Goal: Complete Application Form: Complete application form

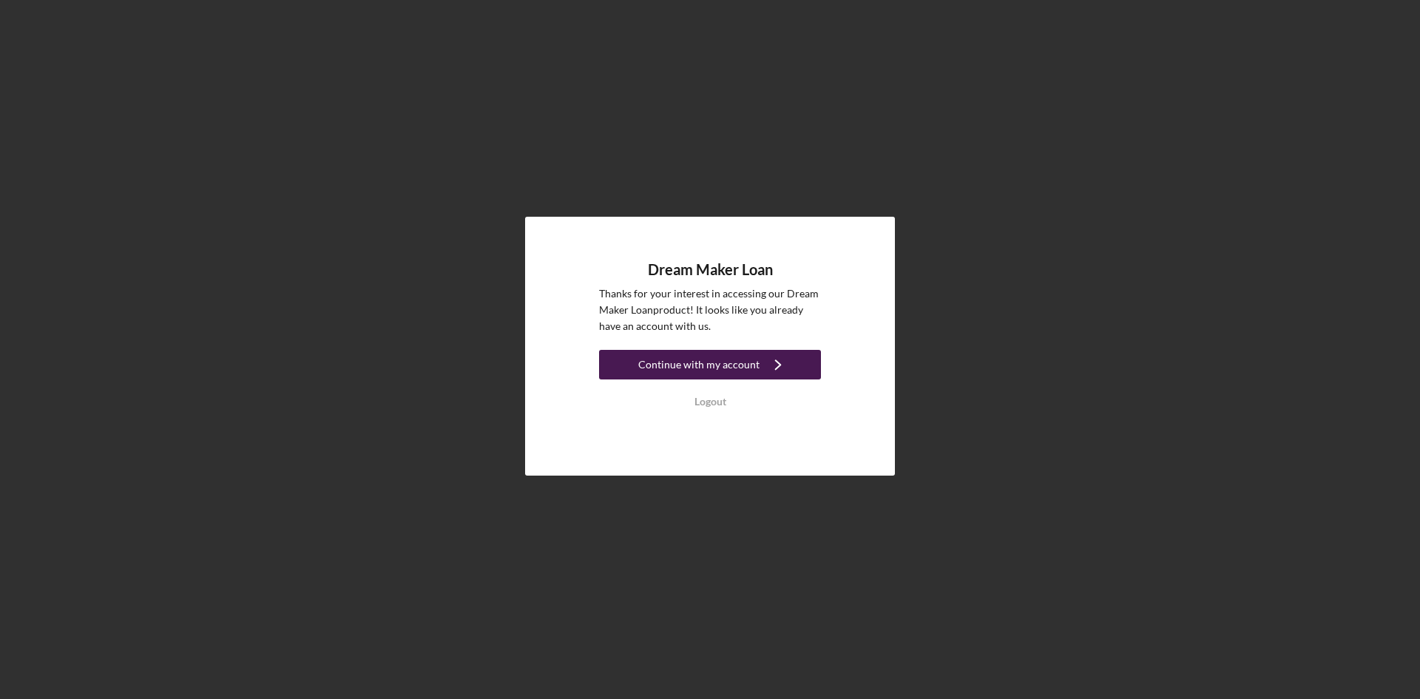
click at [746, 362] on div "Continue with my account" at bounding box center [698, 365] width 121 height 30
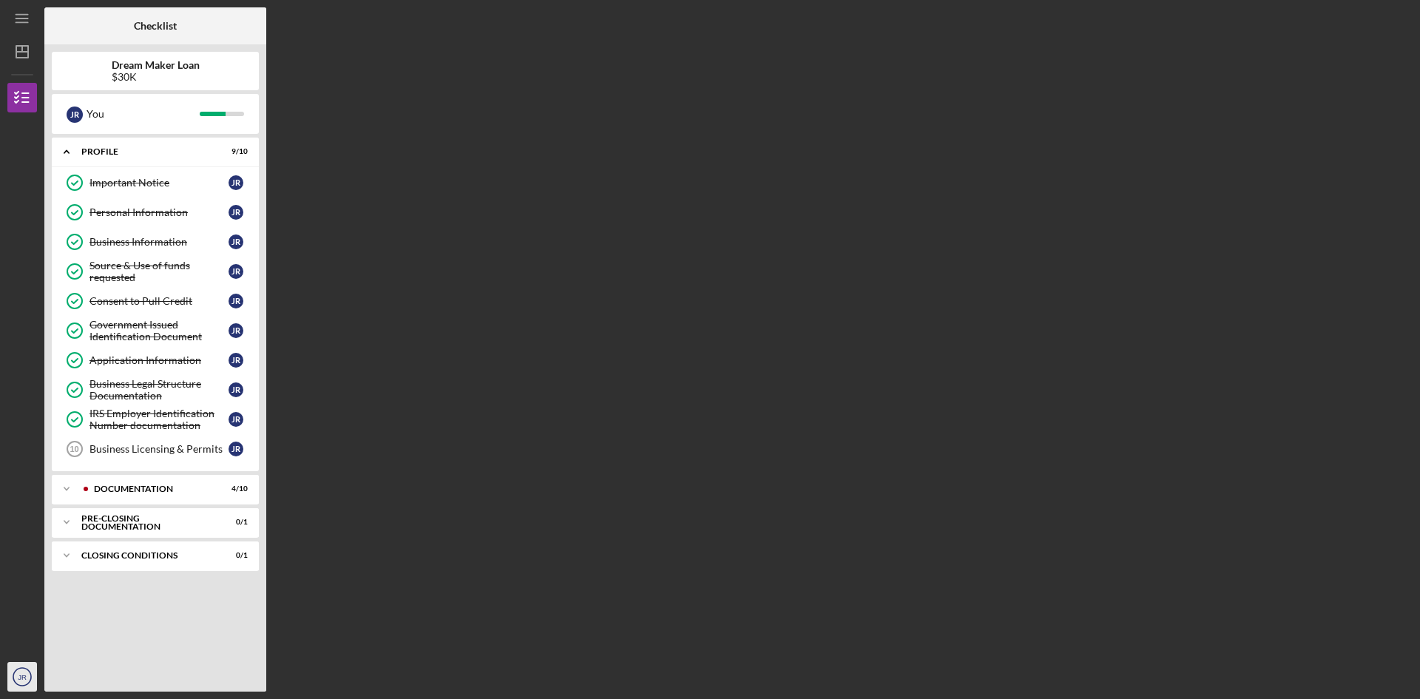
click at [18, 675] on text "JR" at bounding box center [22, 677] width 9 height 8
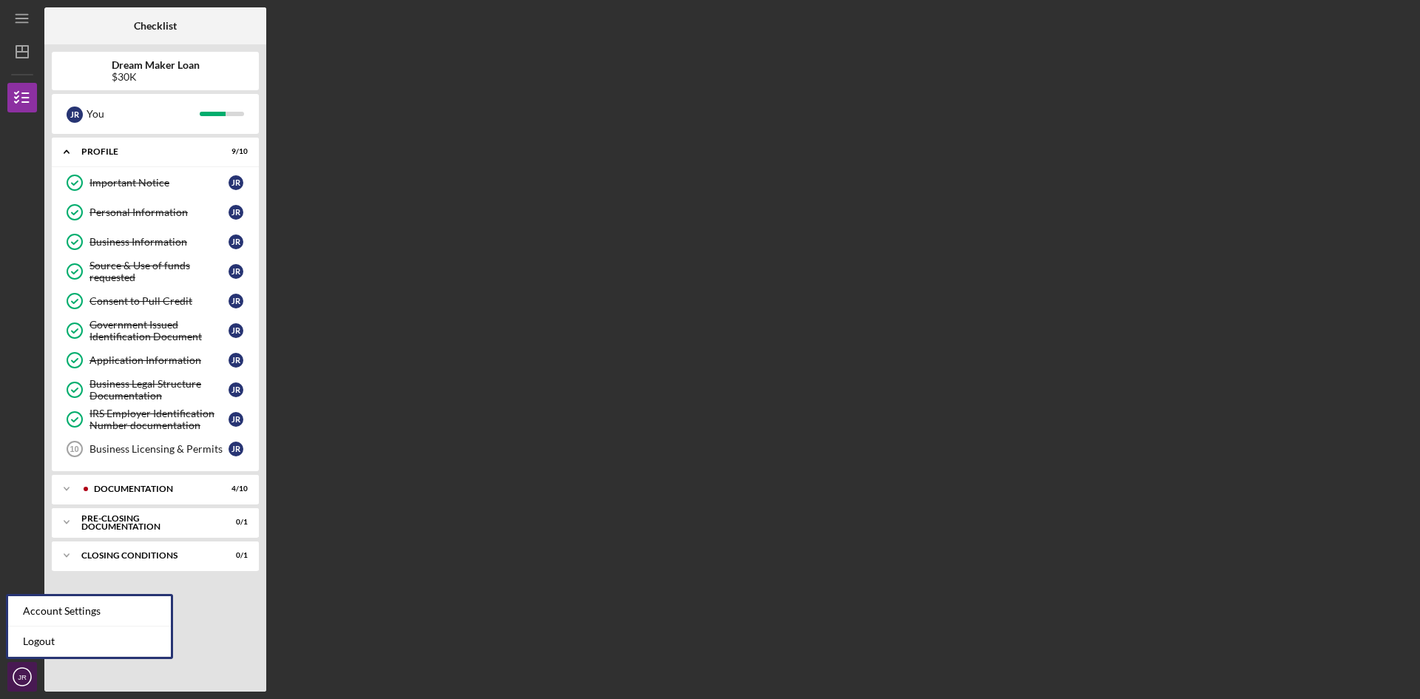
click at [14, 671] on icon "JR" at bounding box center [22, 676] width 30 height 37
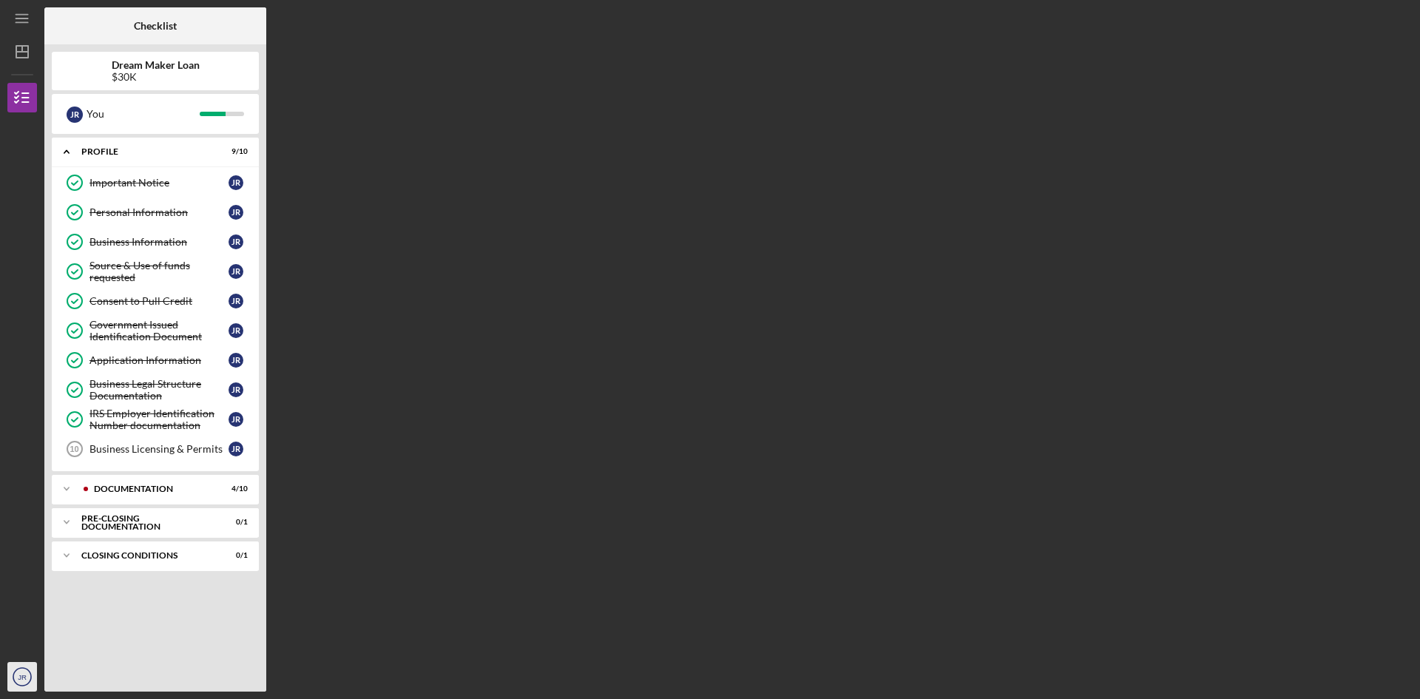
click at [19, 670] on icon "JR" at bounding box center [22, 676] width 30 height 37
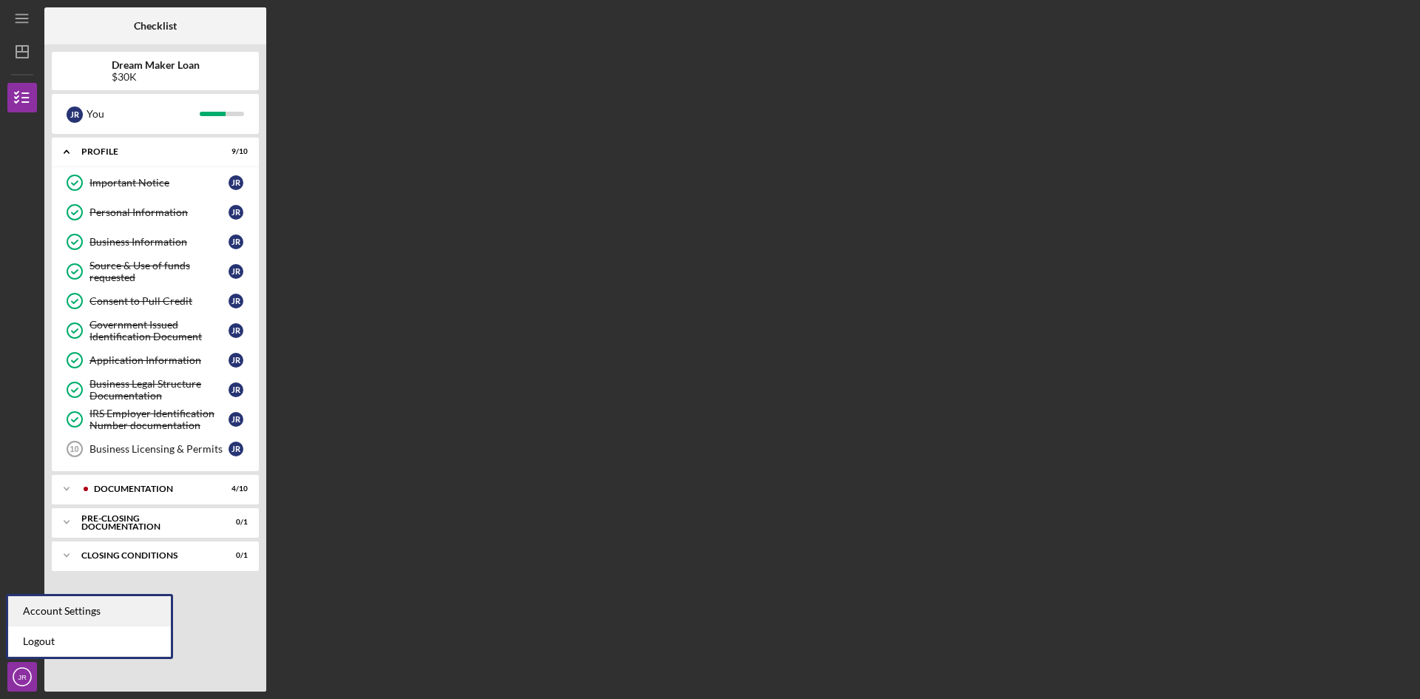
click at [84, 609] on div "Account Settings" at bounding box center [89, 611] width 163 height 30
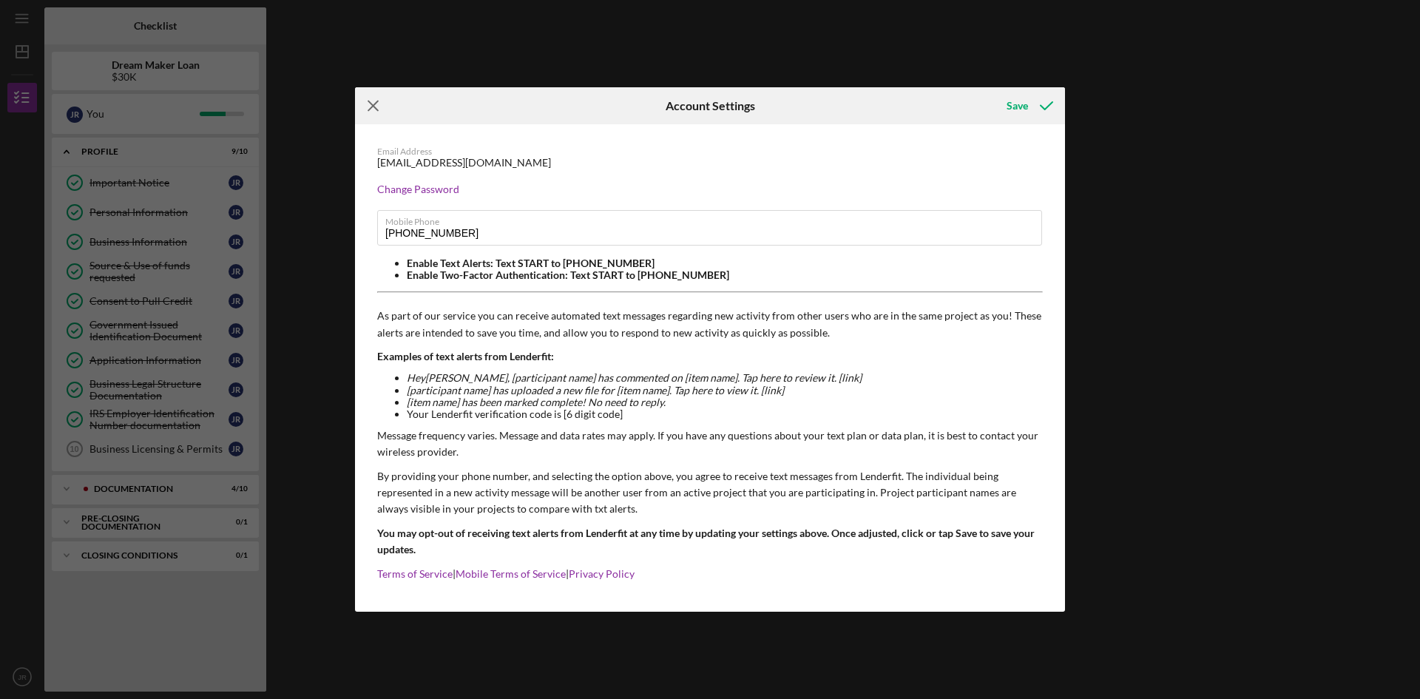
click at [368, 106] on icon "Icon/Menu Close" at bounding box center [373, 105] width 37 height 37
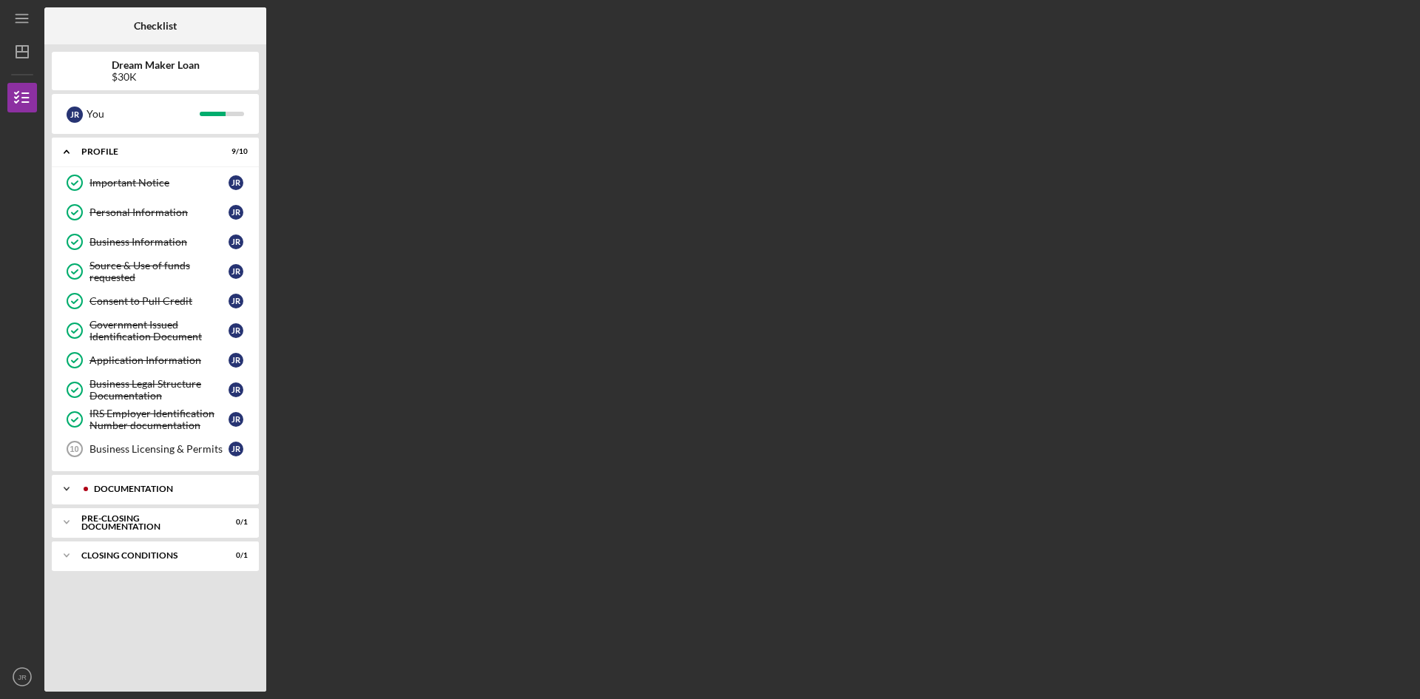
click at [109, 488] on div "Documentation" at bounding box center [167, 488] width 146 height 9
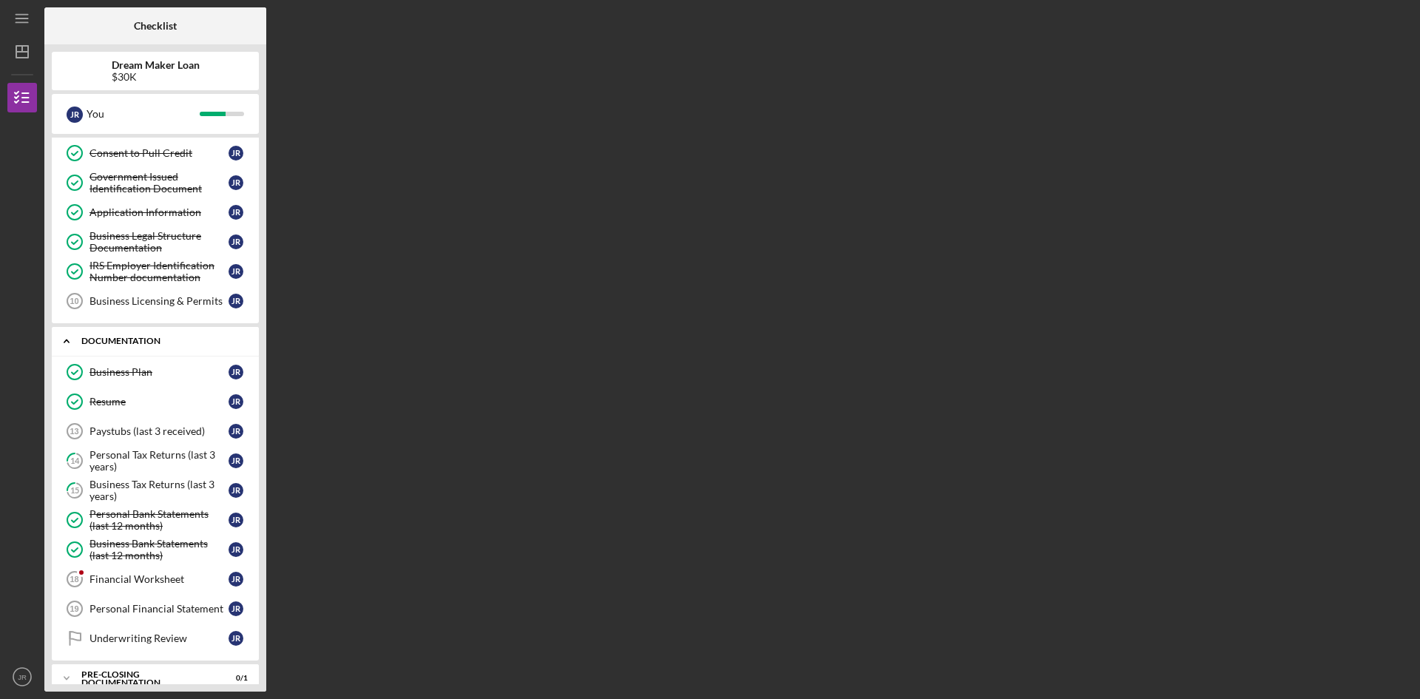
scroll to position [198, 0]
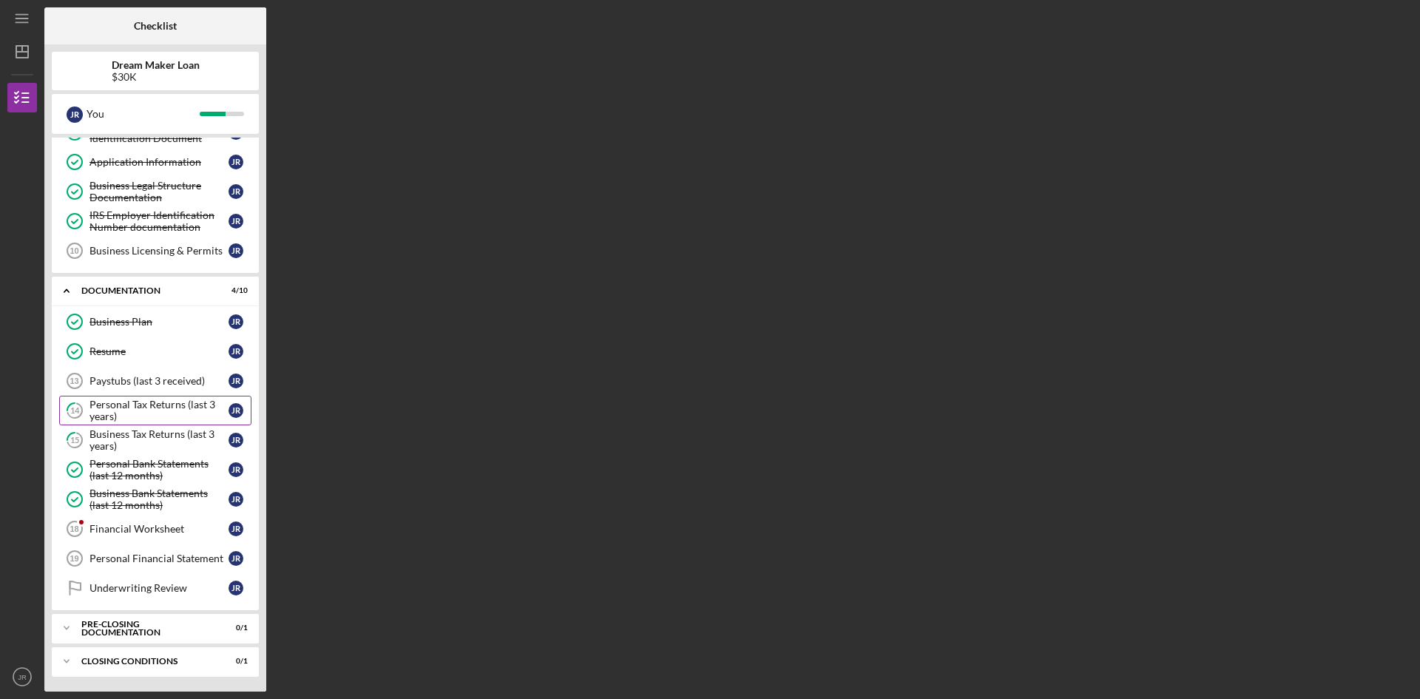
click at [158, 408] on div "Personal Tax Returns (last 3 years)" at bounding box center [158, 411] width 139 height 24
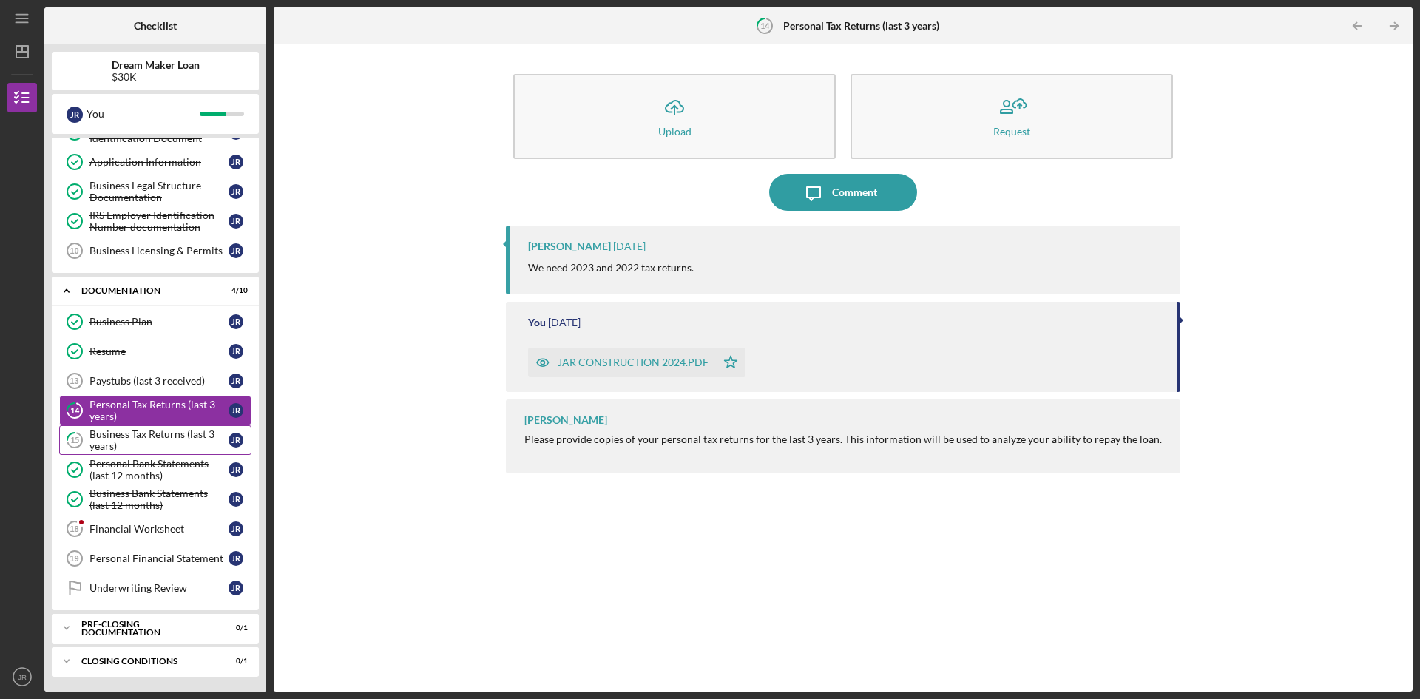
click at [153, 437] on div "Business Tax Returns (last 3 years)" at bounding box center [158, 440] width 139 height 24
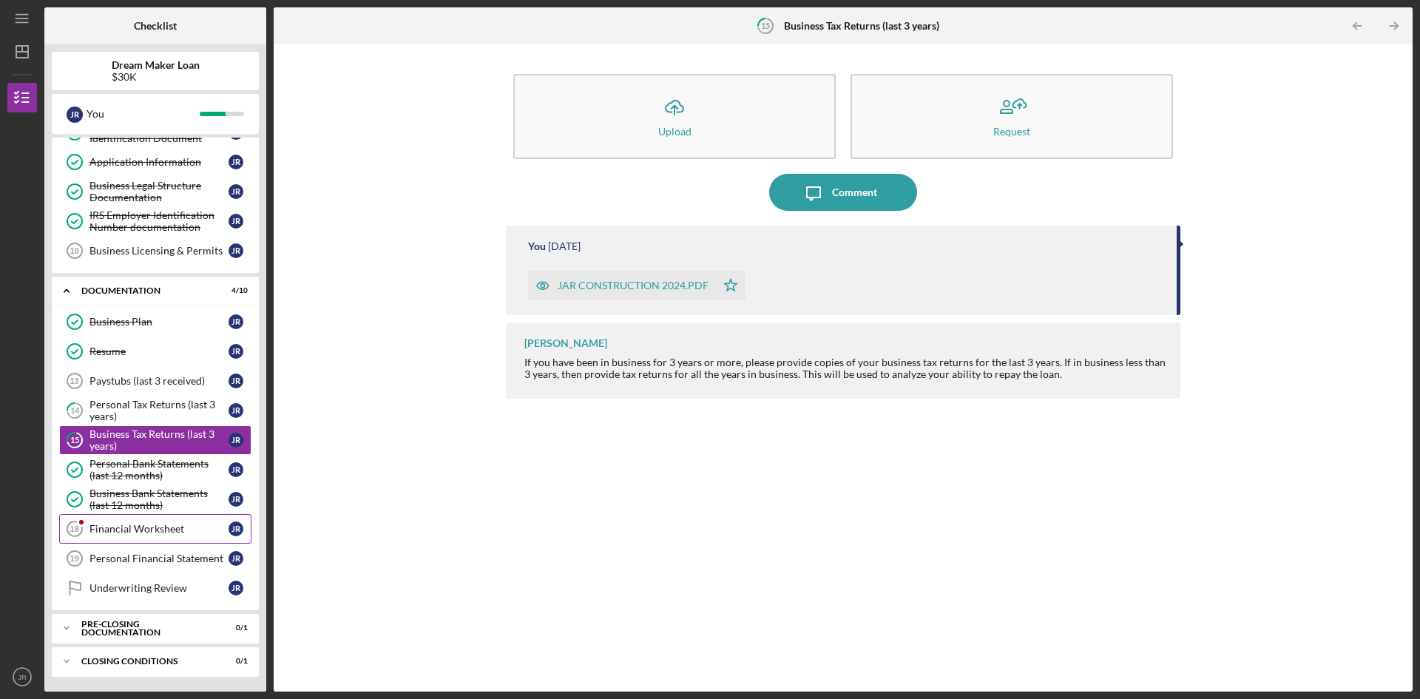
click at [153, 530] on div "Financial Worksheet" at bounding box center [158, 529] width 139 height 12
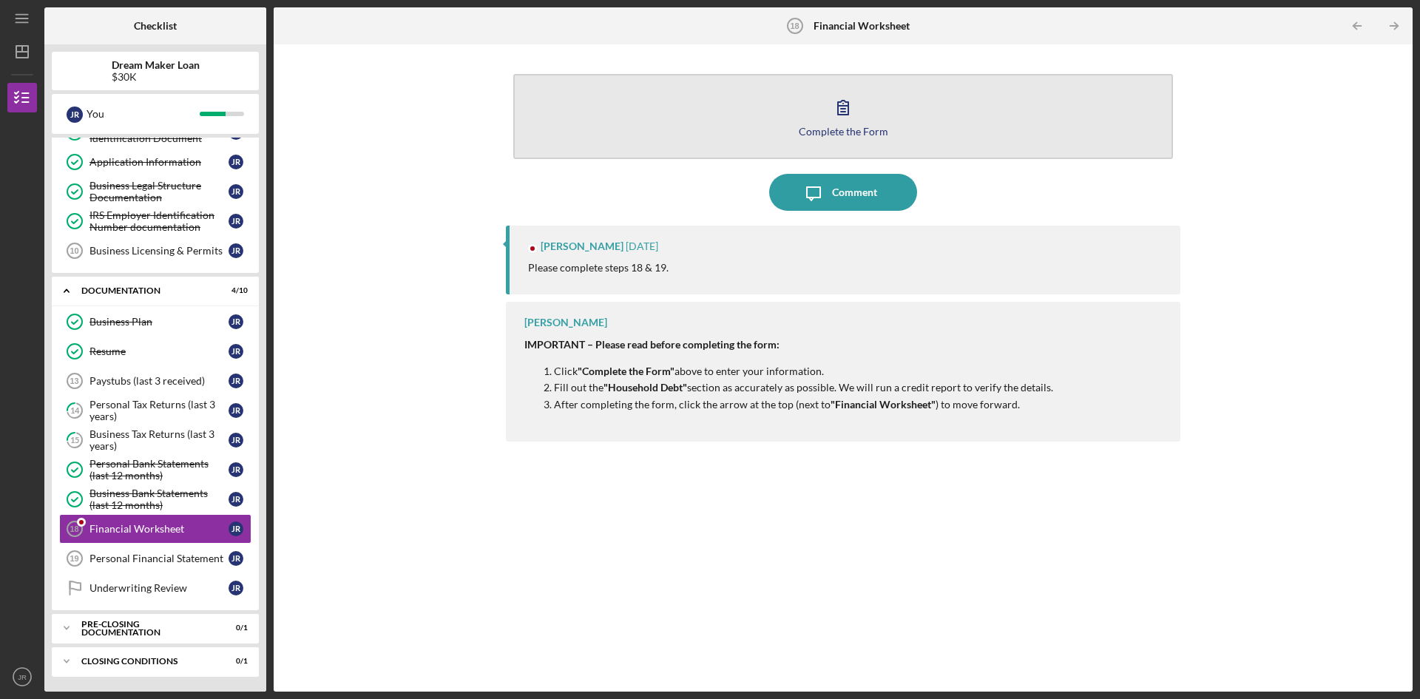
click at [846, 115] on icon "button" at bounding box center [843, 108] width 10 height 14
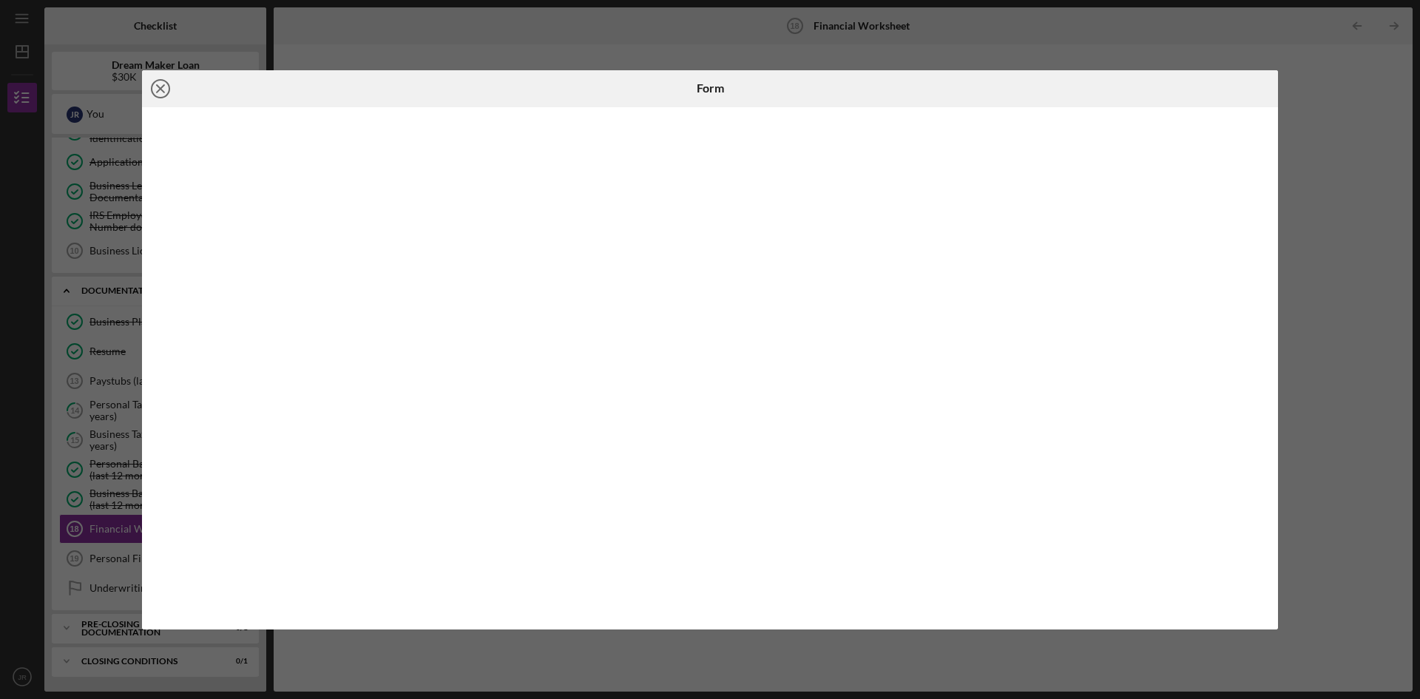
click at [166, 92] on icon "Icon/Close" at bounding box center [160, 88] width 37 height 37
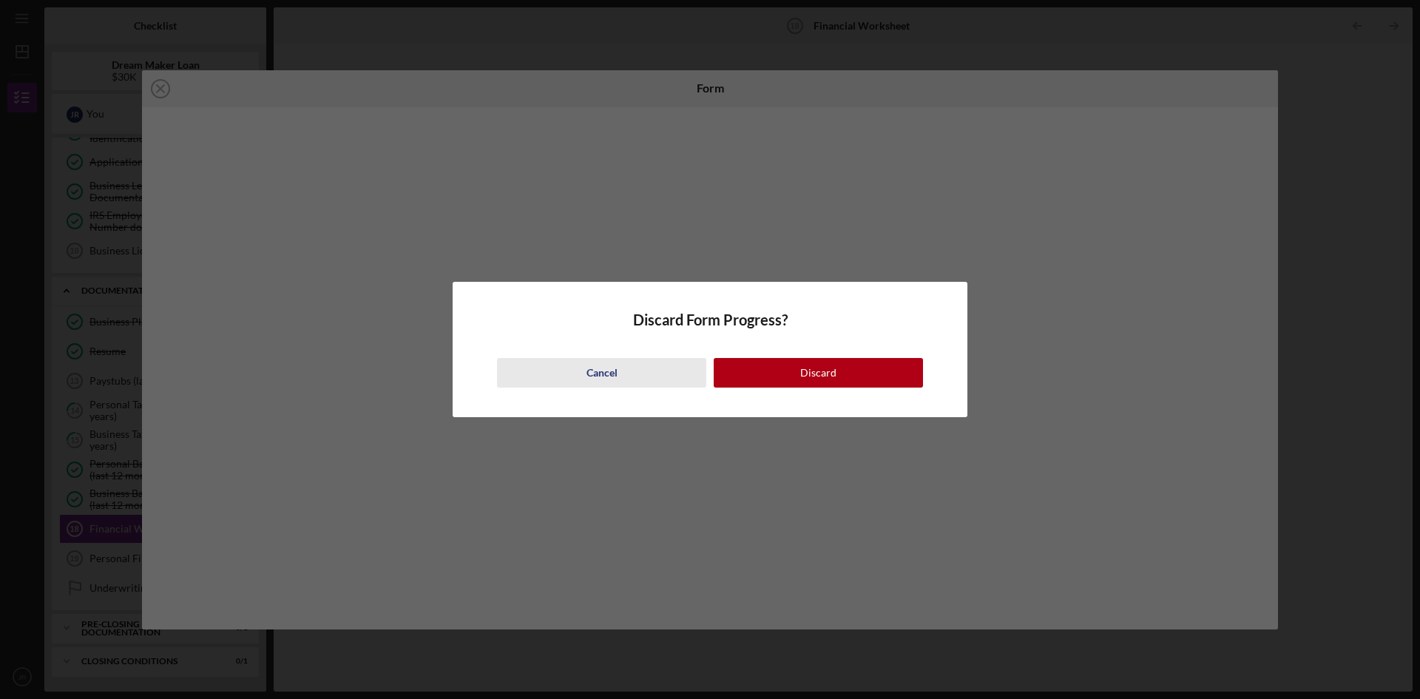
click at [598, 375] on div "Cancel" at bounding box center [602, 373] width 31 height 30
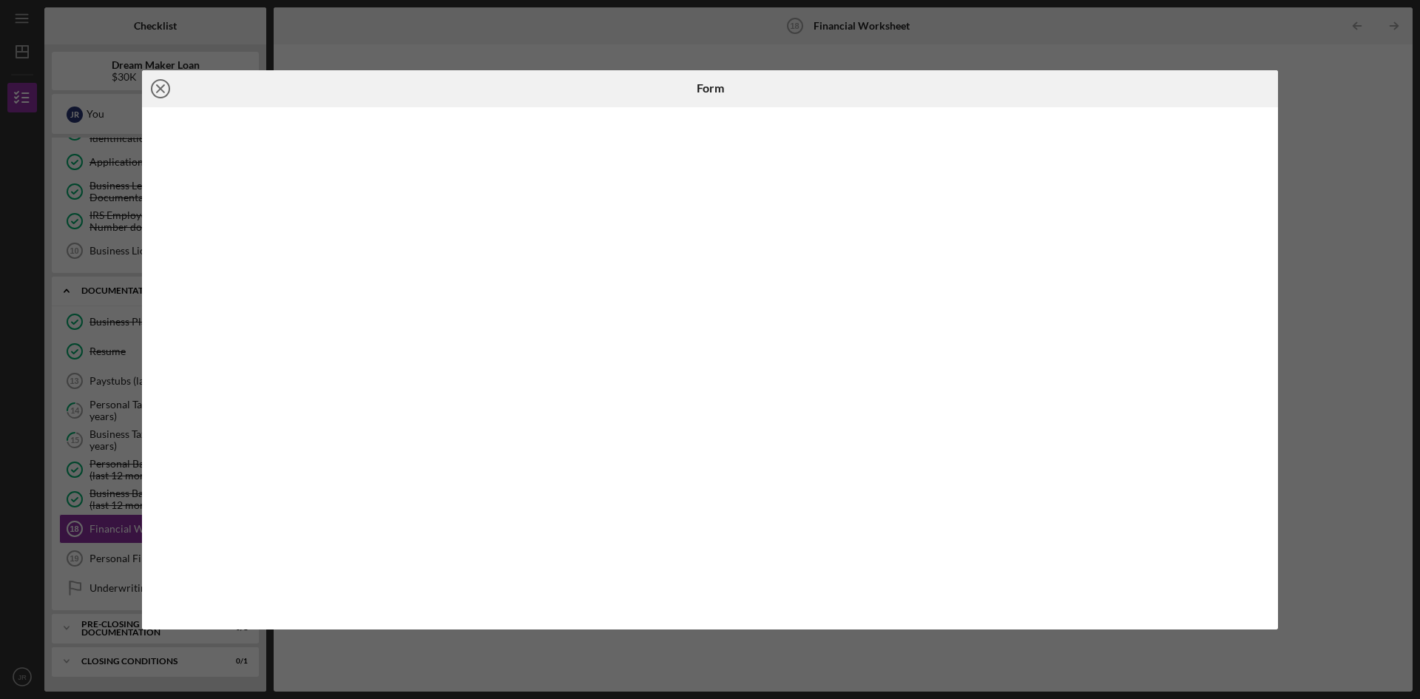
click at [159, 84] on icon "Icon/Close" at bounding box center [160, 88] width 37 height 37
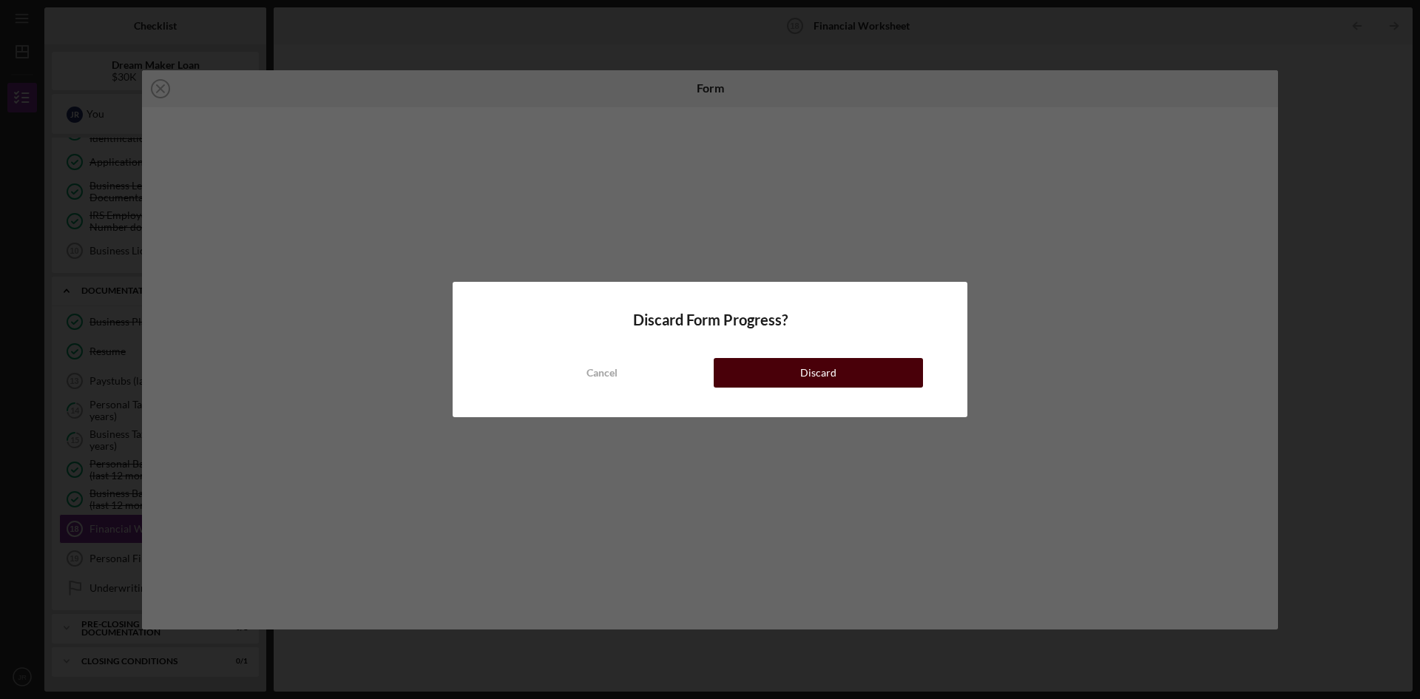
click at [860, 379] on button "Discard" at bounding box center [818, 373] width 209 height 30
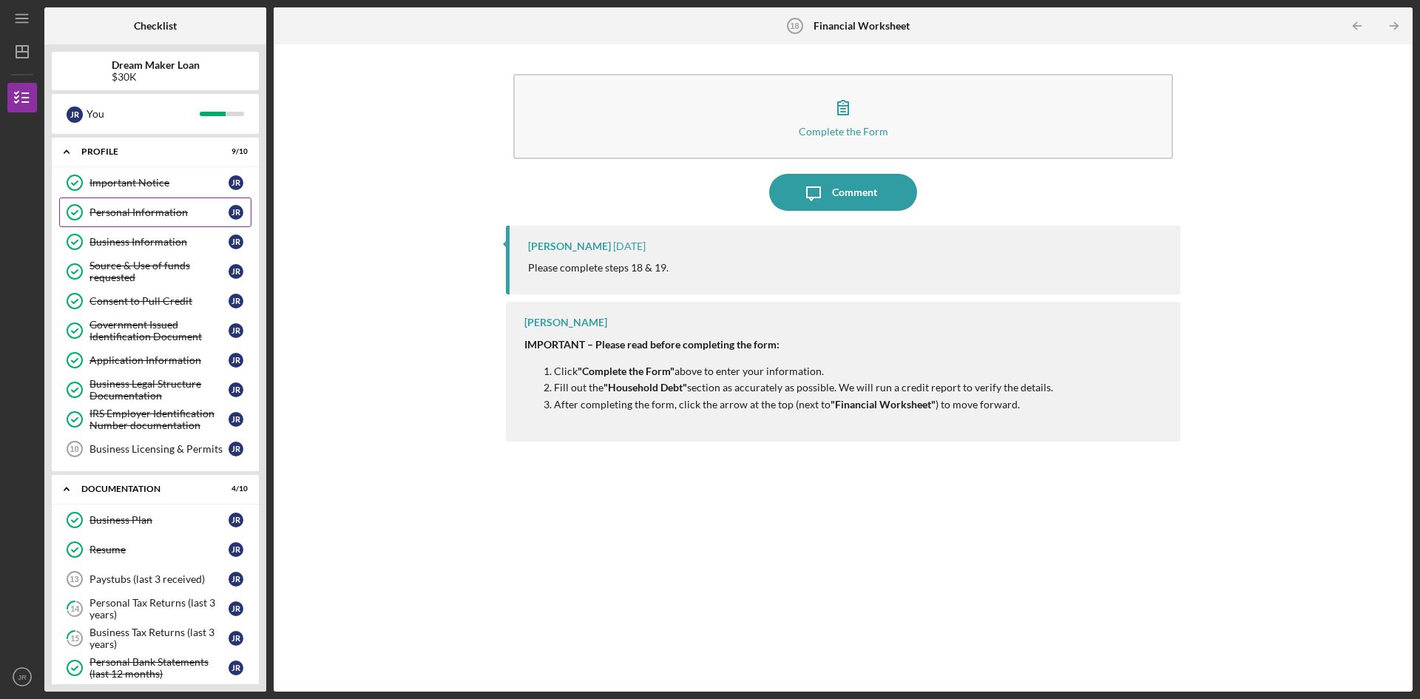
click at [141, 219] on link "Personal Information Personal Information J R" at bounding box center [155, 212] width 192 height 30
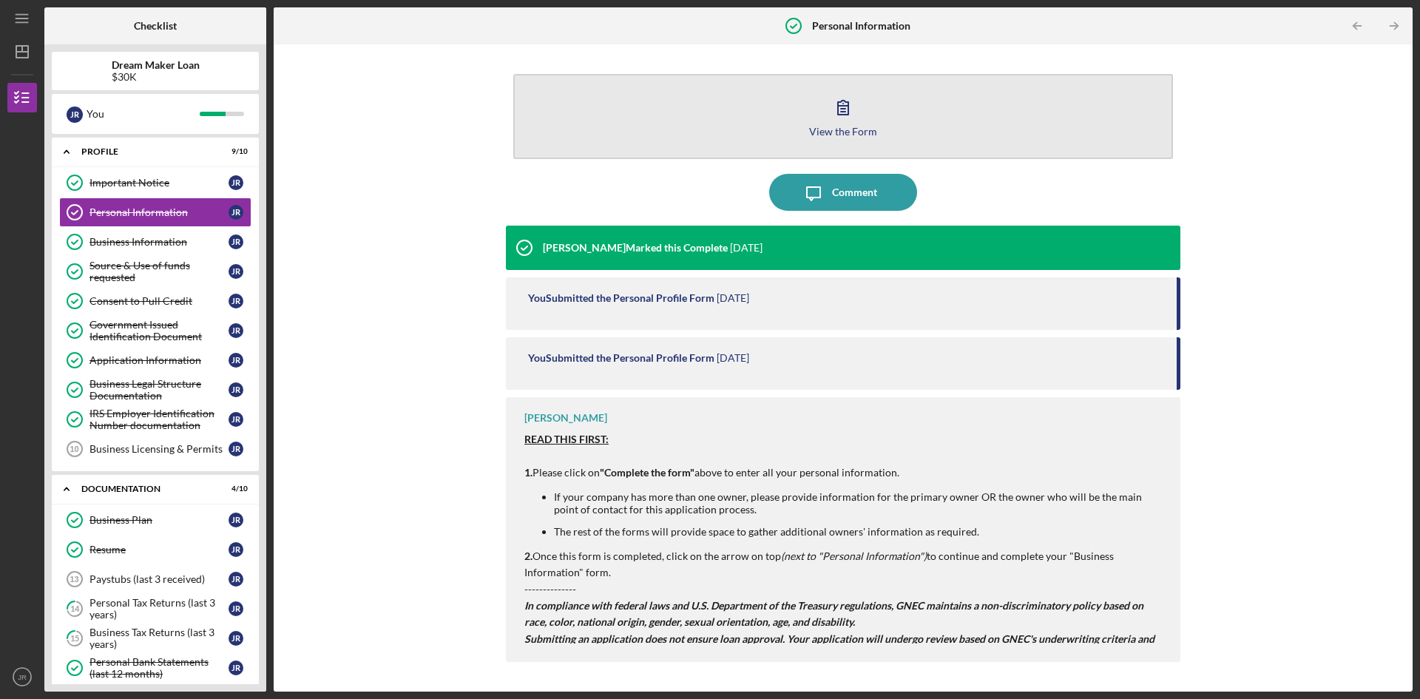
click at [834, 116] on icon "button" at bounding box center [843, 107] width 37 height 37
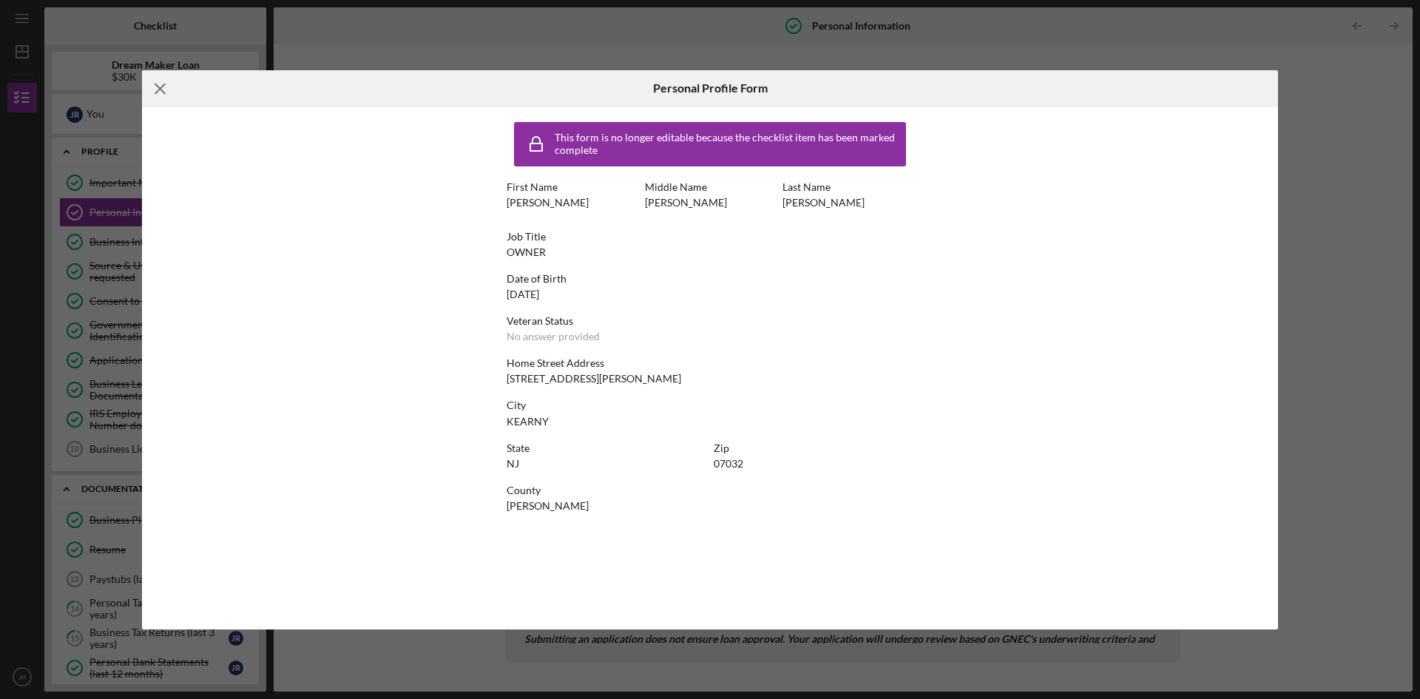
click at [159, 87] on line at bounding box center [160, 89] width 10 height 10
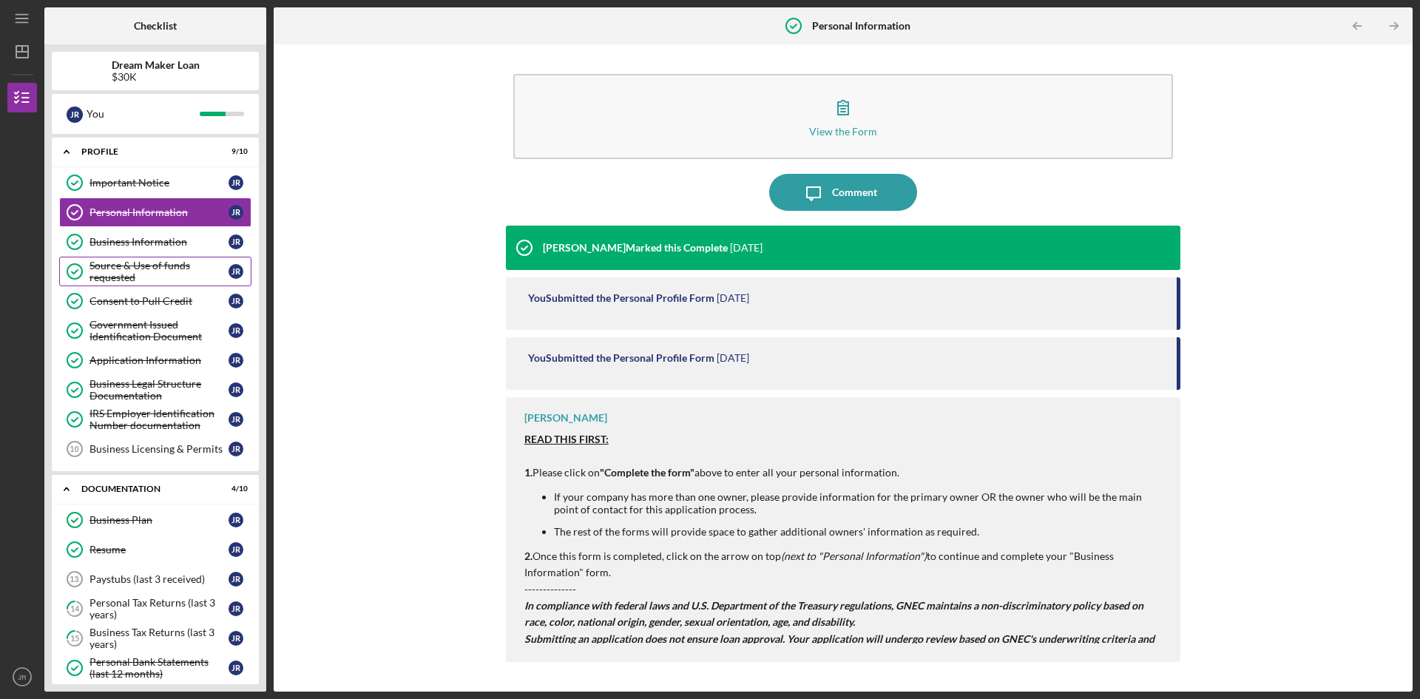
click at [145, 270] on div "Source & Use of funds requested" at bounding box center [158, 272] width 139 height 24
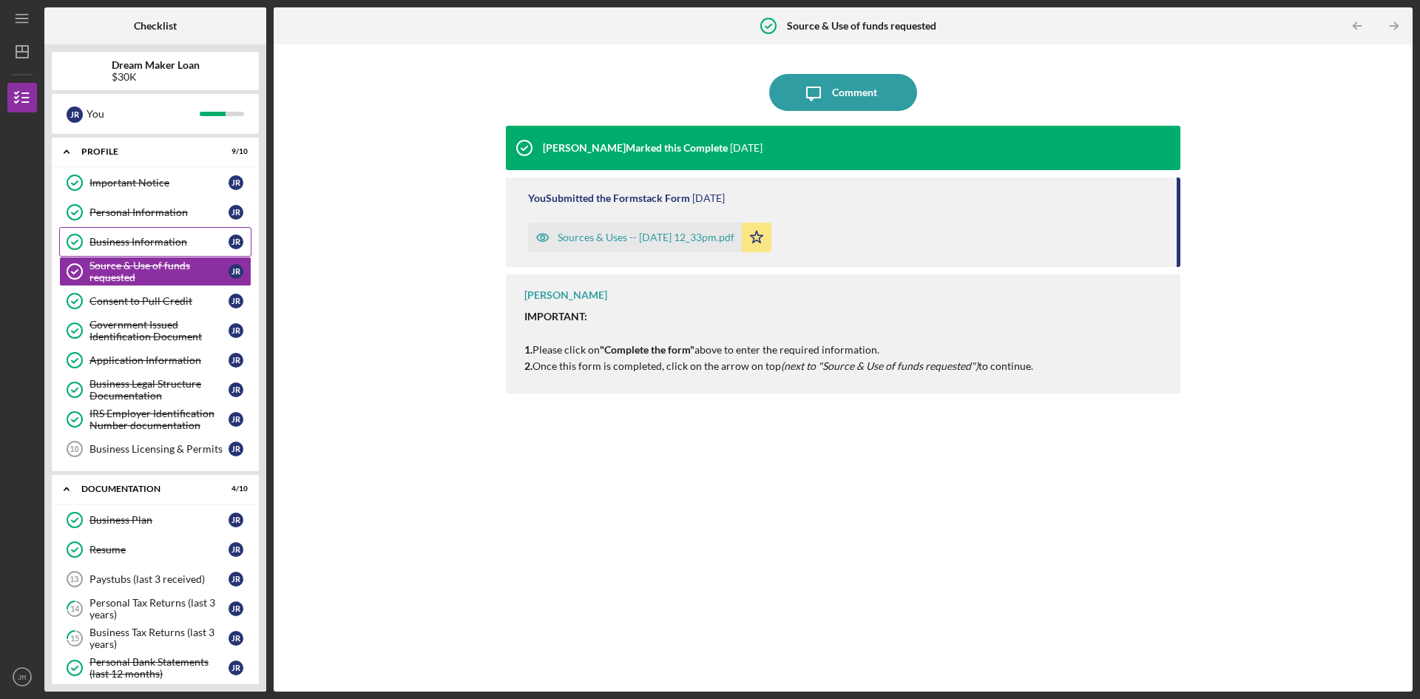
click at [154, 241] on div "Business Information" at bounding box center [158, 242] width 139 height 12
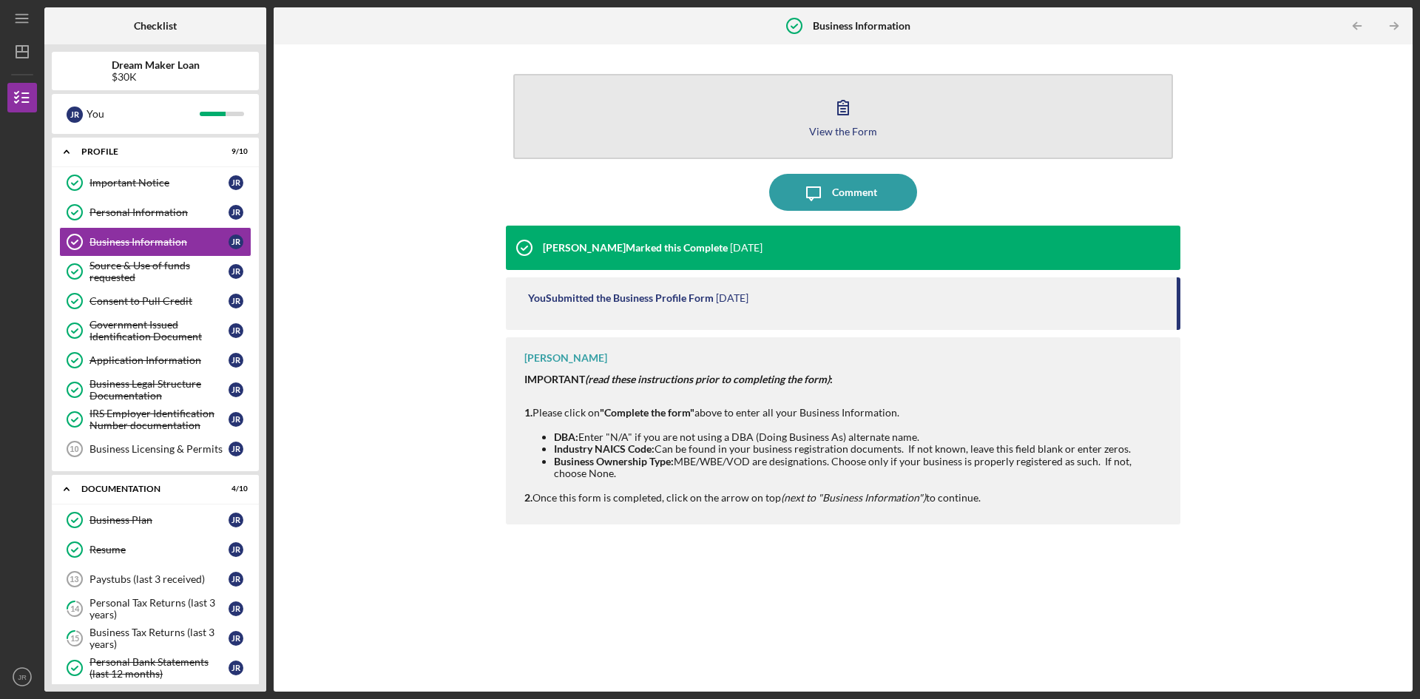
click at [843, 121] on icon "button" at bounding box center [843, 107] width 37 height 37
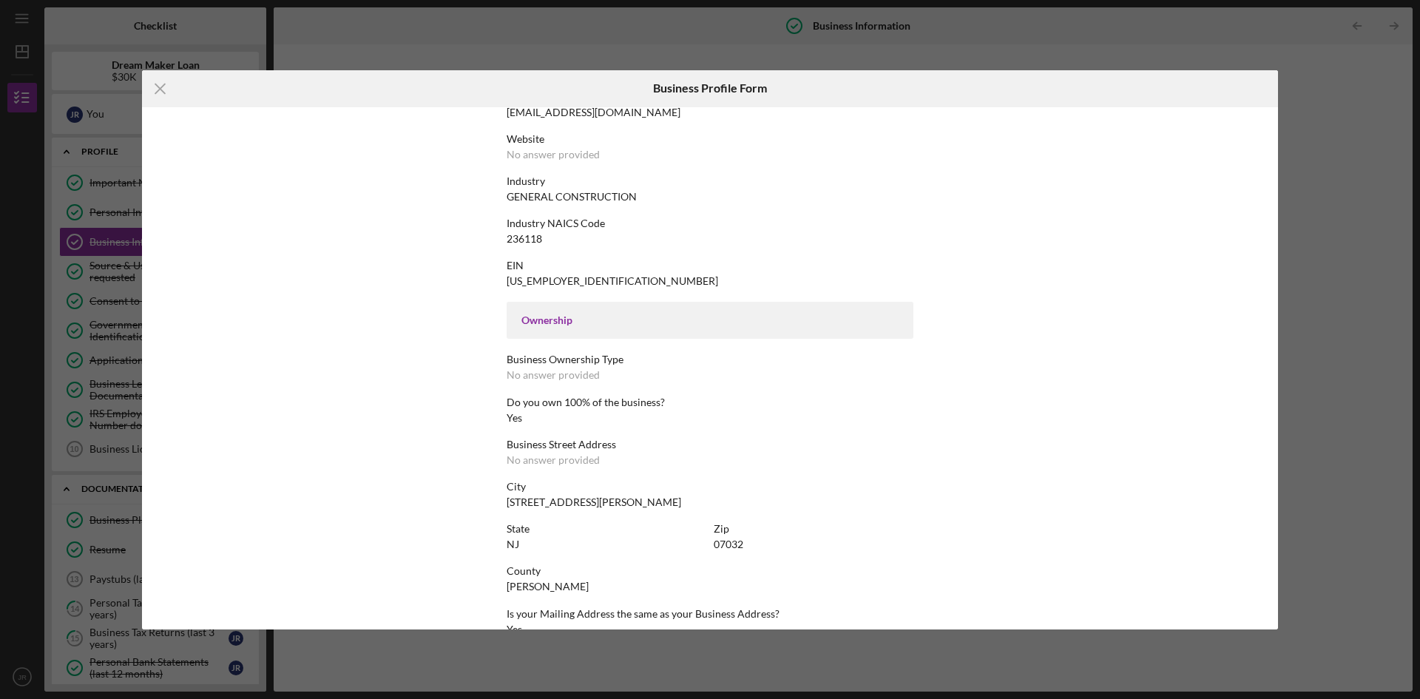
scroll to position [277, 0]
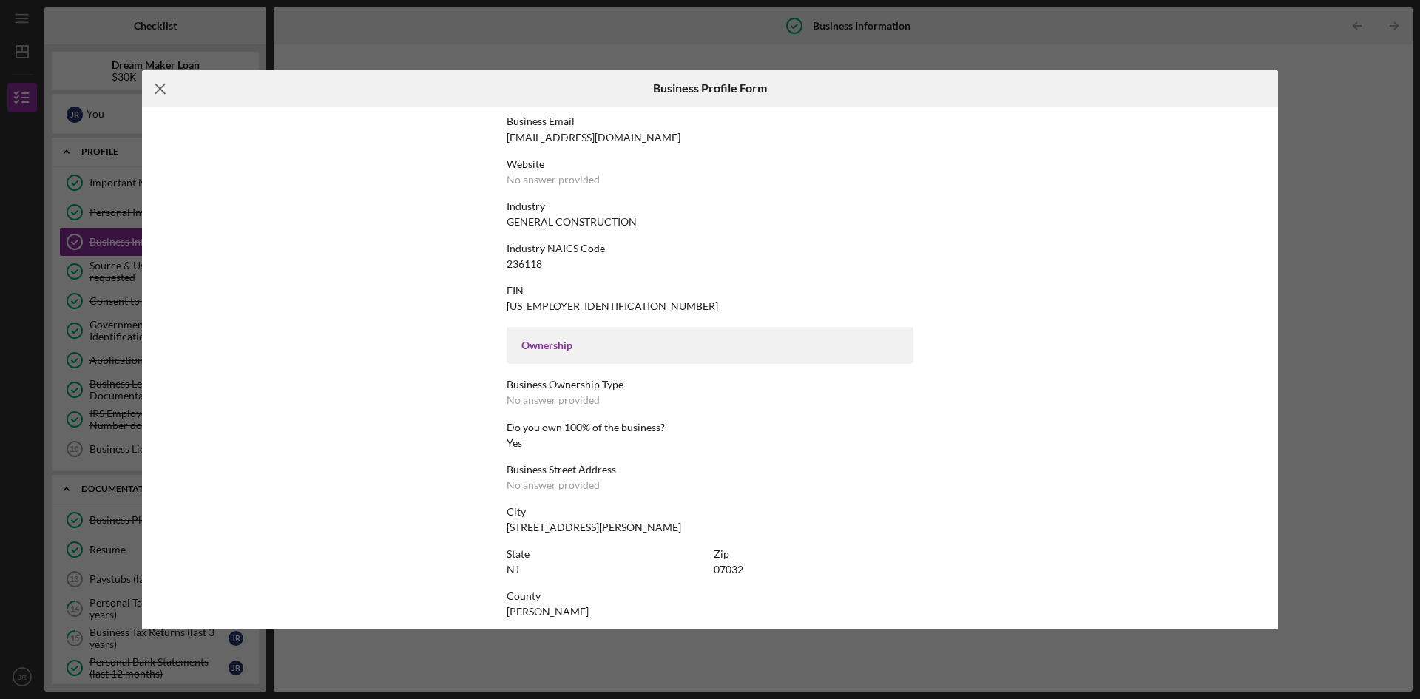
click at [156, 87] on icon "Icon/Menu Close" at bounding box center [160, 88] width 37 height 37
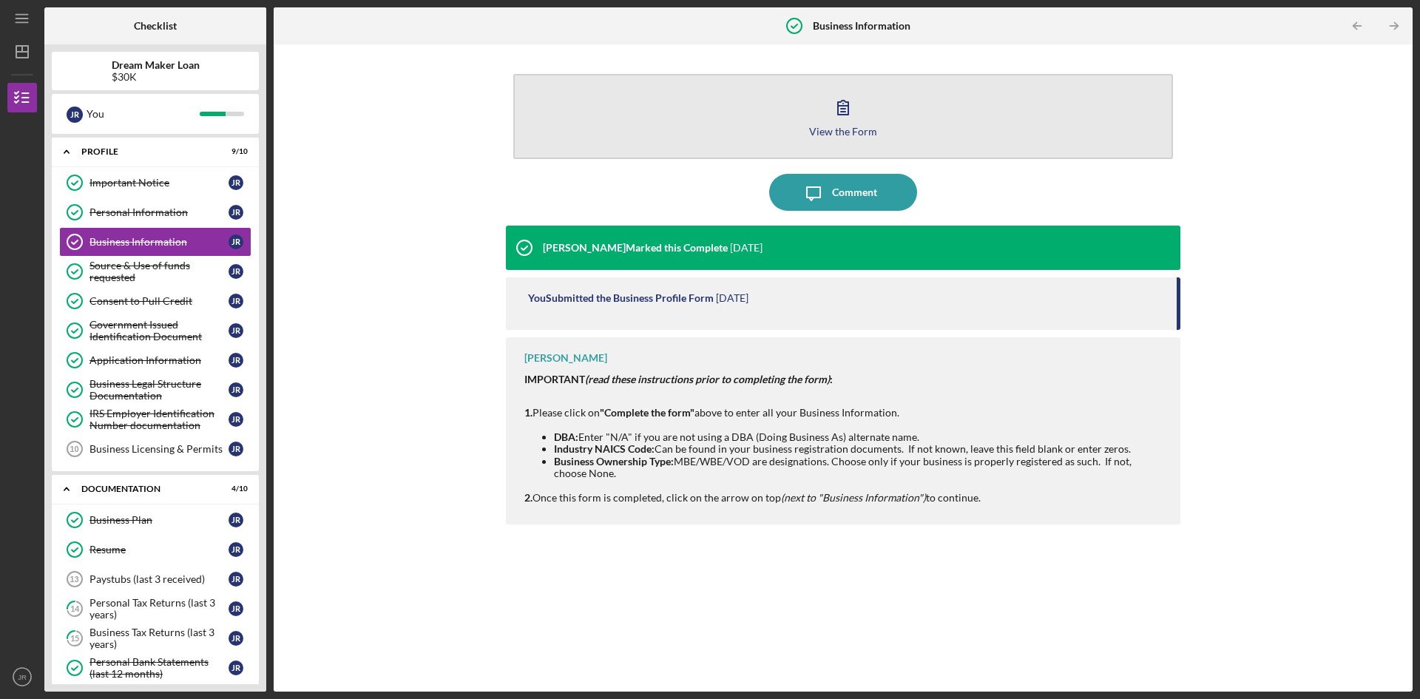
click at [837, 130] on div "View the Form" at bounding box center [843, 131] width 68 height 11
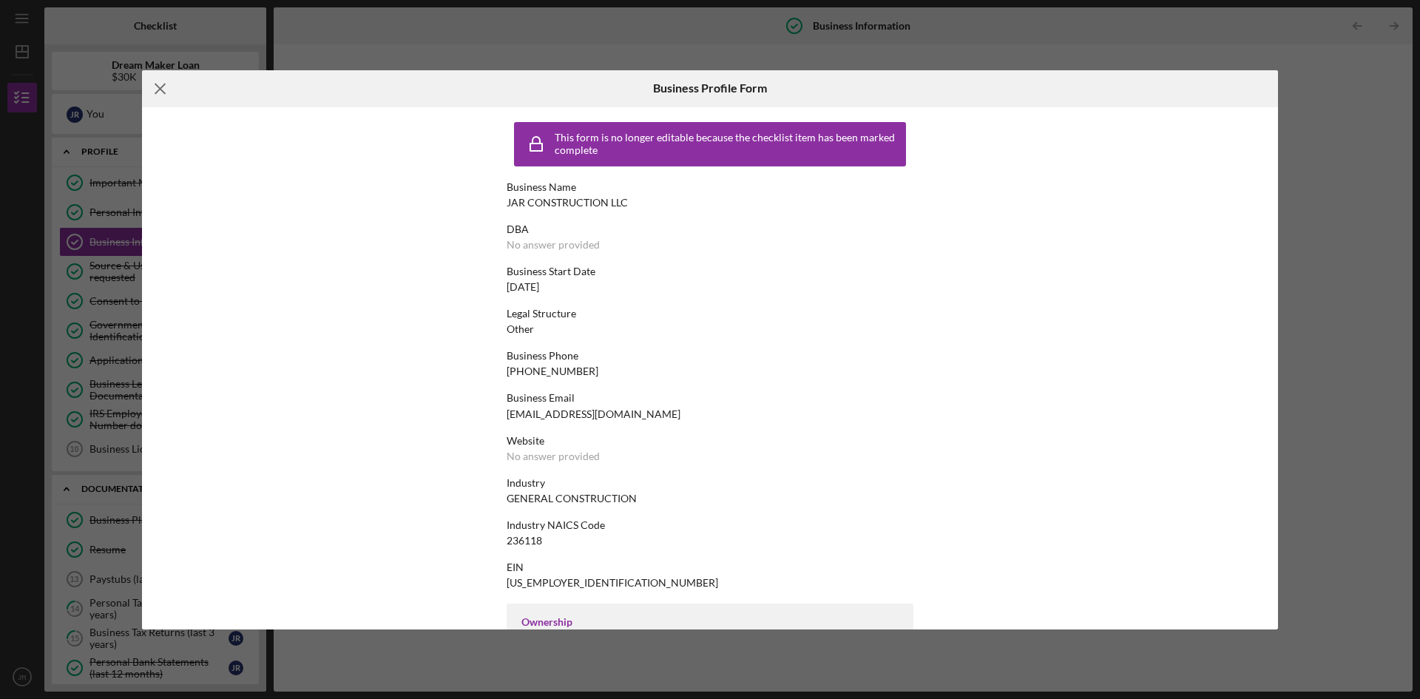
click at [158, 85] on line at bounding box center [160, 89] width 10 height 10
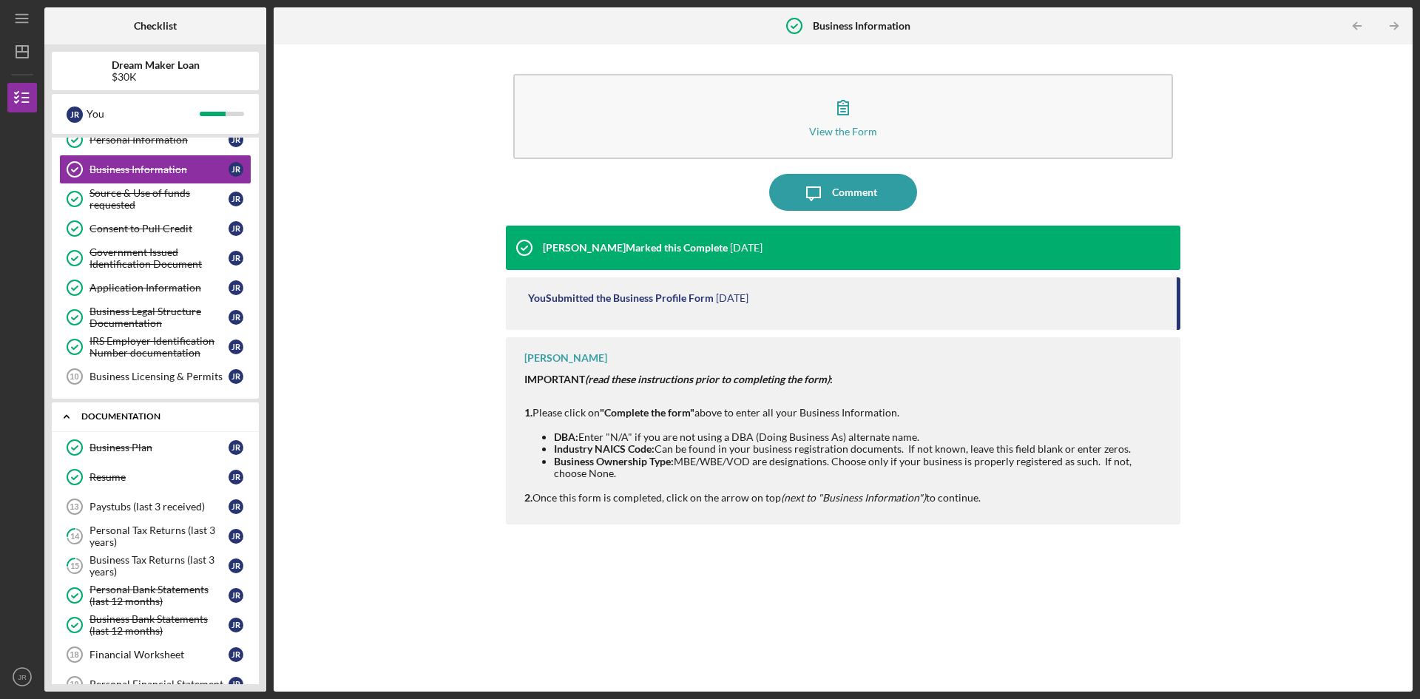
scroll to position [198, 0]
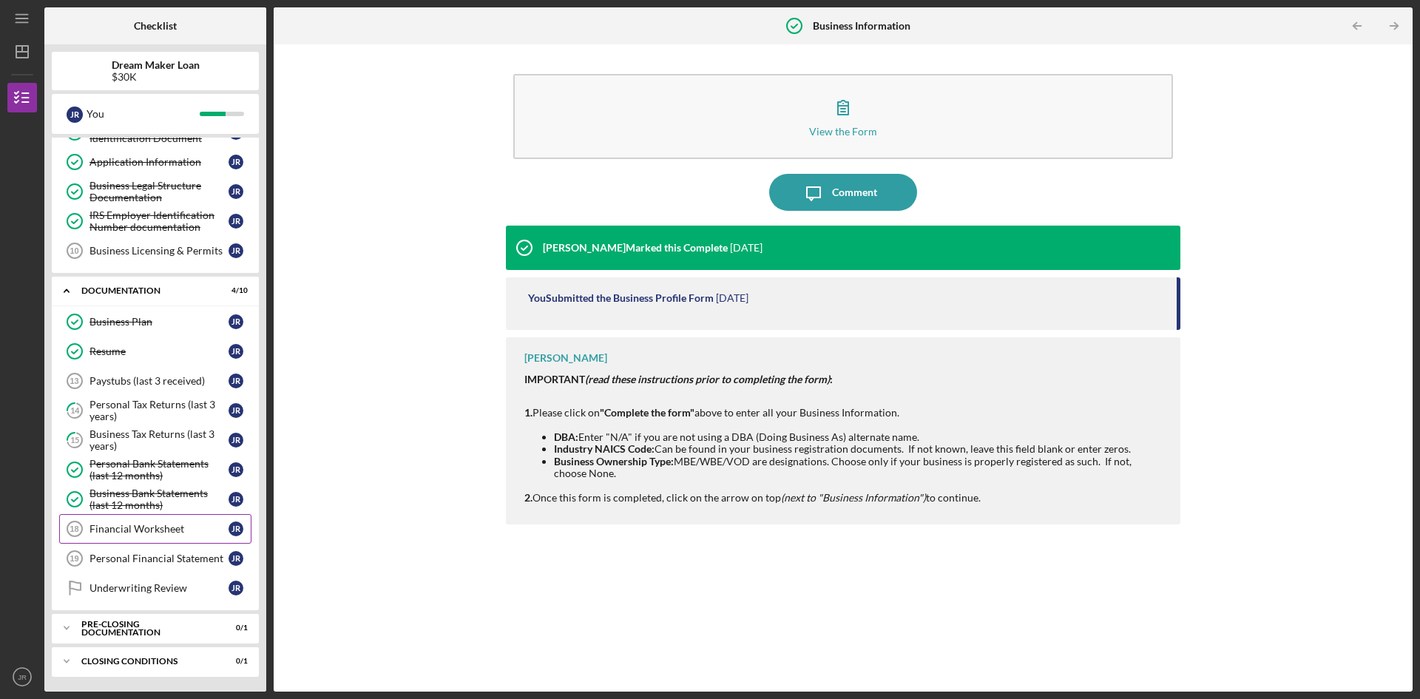
click at [127, 527] on div "Financial Worksheet" at bounding box center [158, 529] width 139 height 12
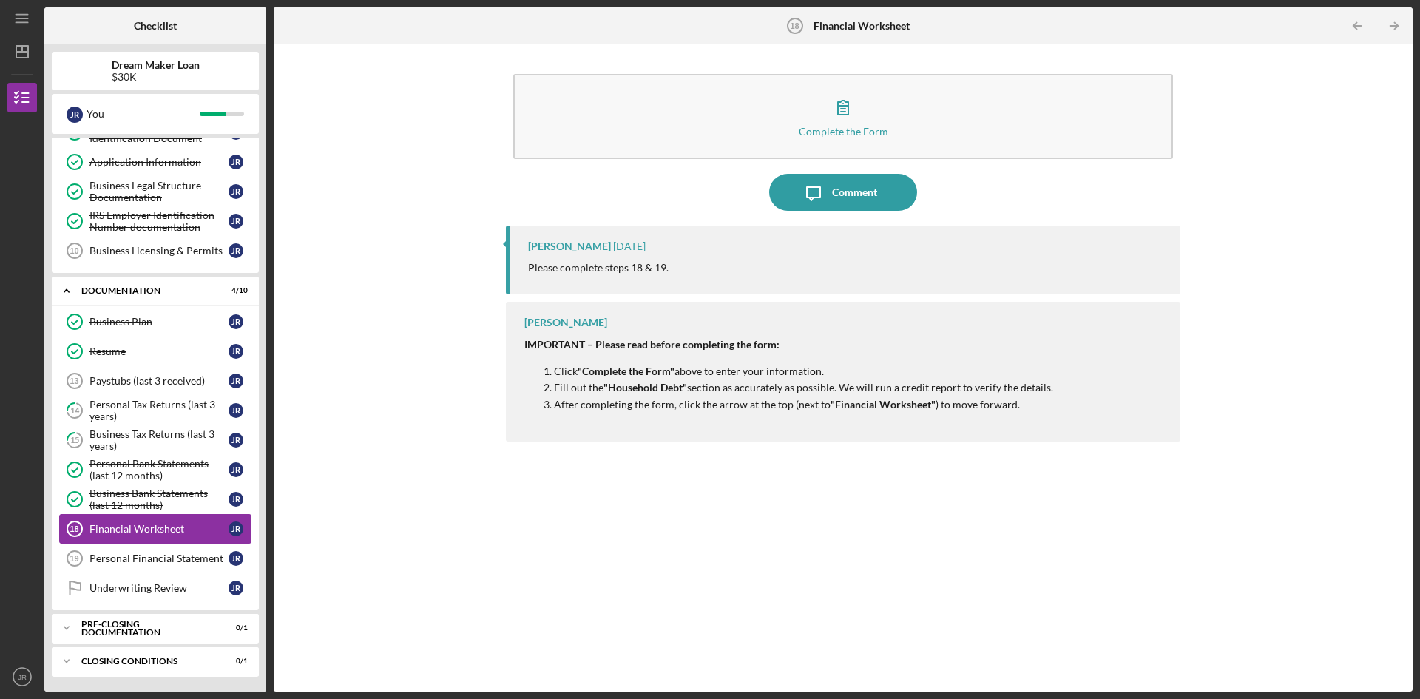
click at [127, 527] on div "Financial Worksheet" at bounding box center [158, 529] width 139 height 12
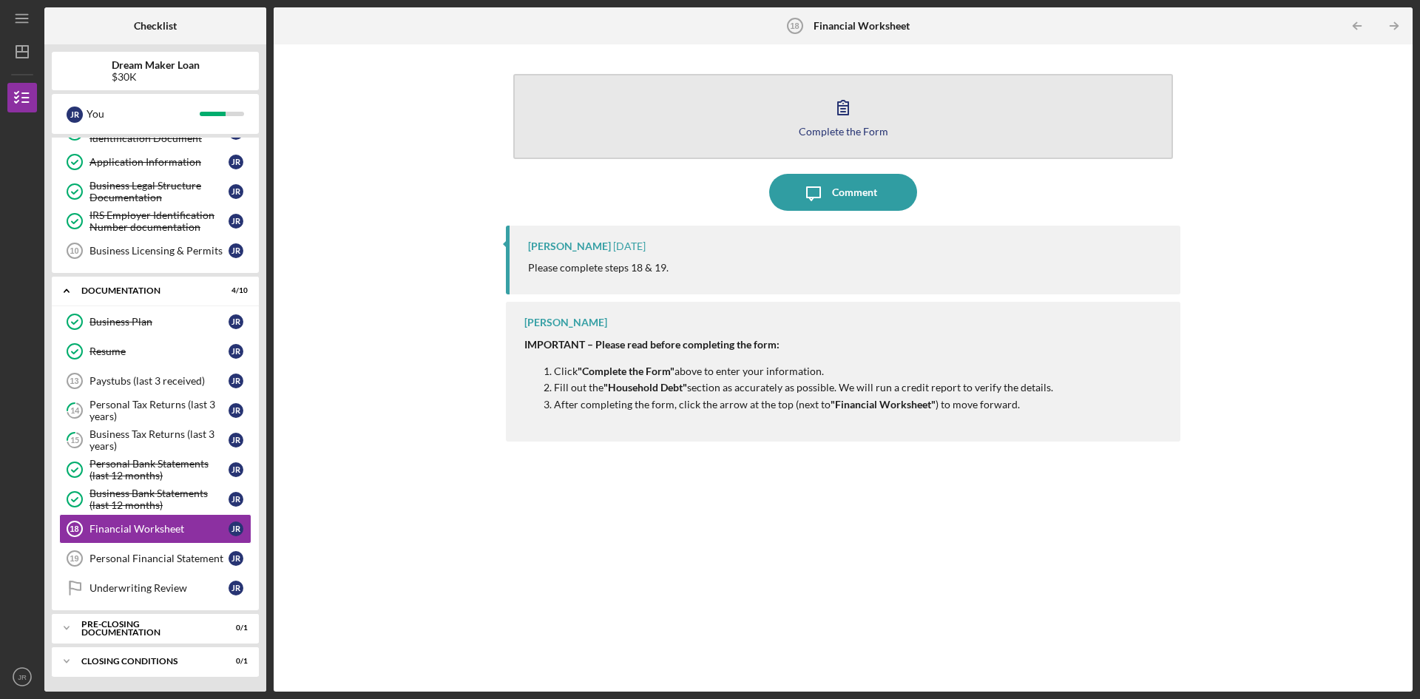
click at [851, 115] on icon "button" at bounding box center [843, 107] width 37 height 37
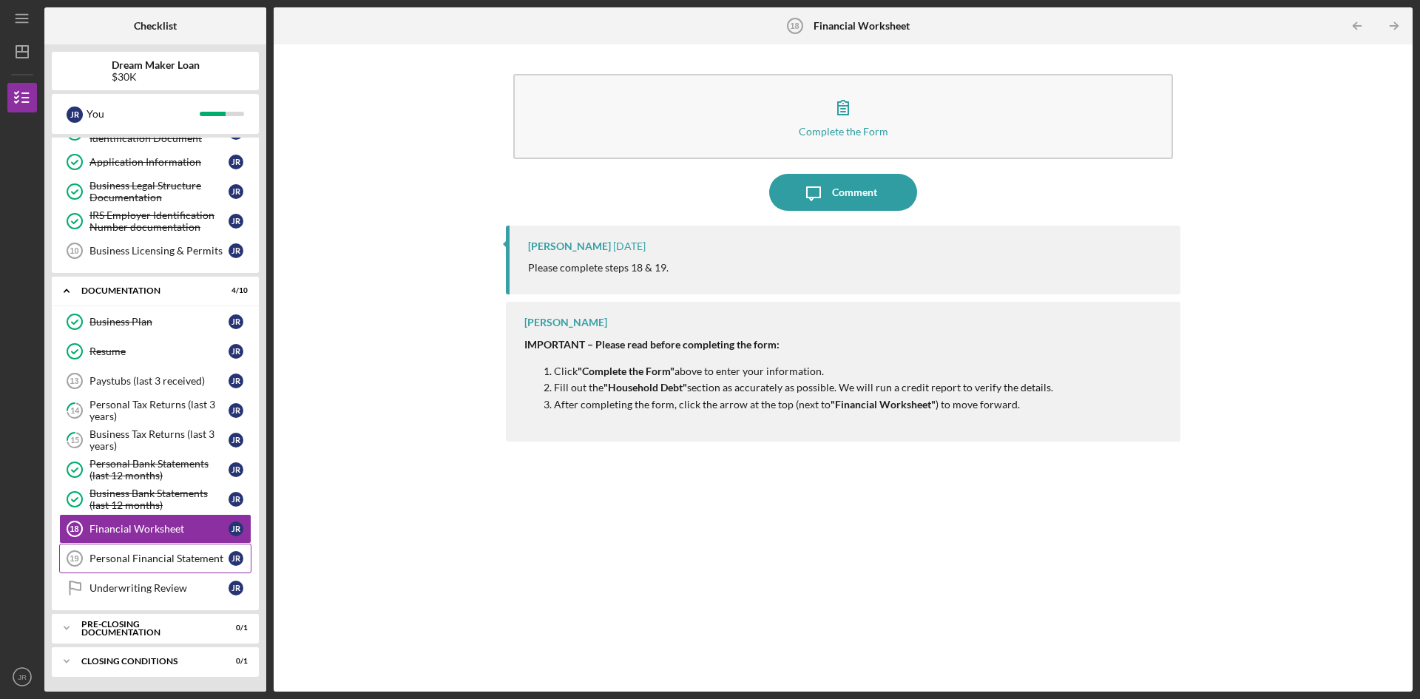
click at [107, 557] on div "Personal Financial Statement" at bounding box center [158, 559] width 139 height 12
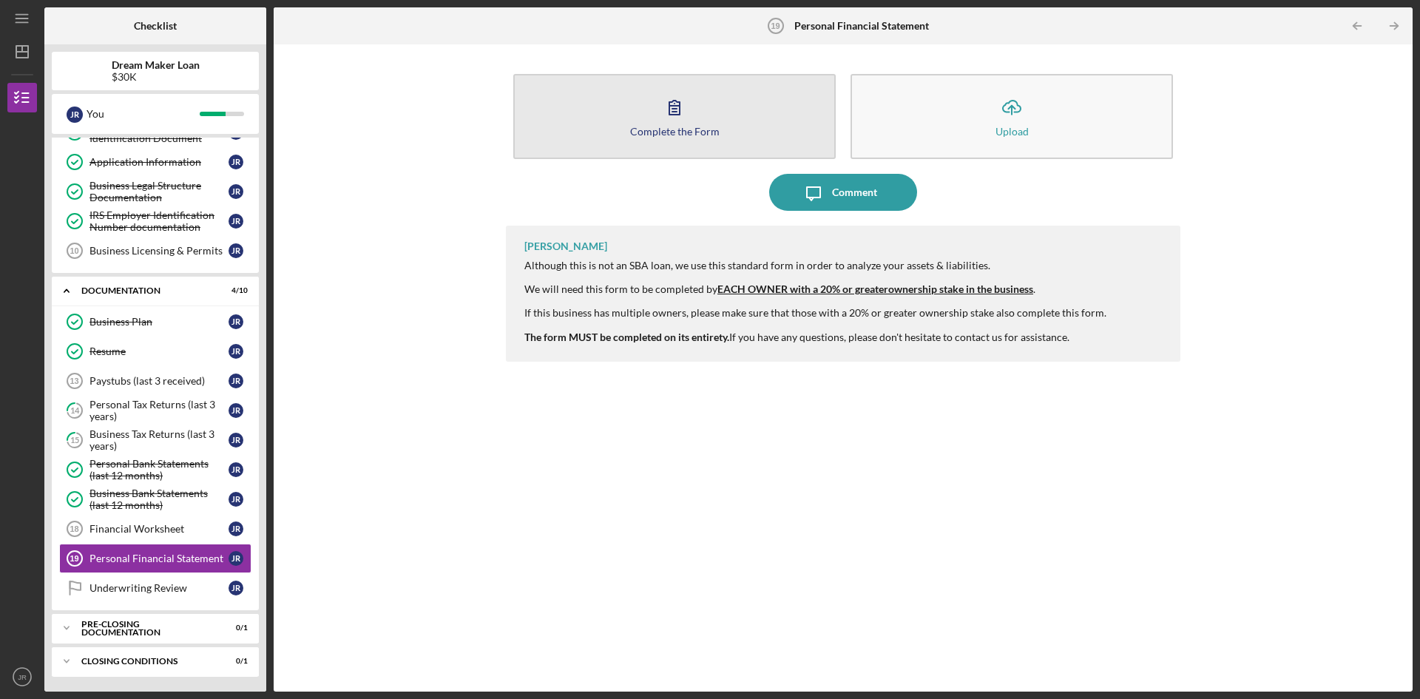
click at [676, 124] on icon "button" at bounding box center [674, 107] width 37 height 37
